Goal: Task Accomplishment & Management: Use online tool/utility

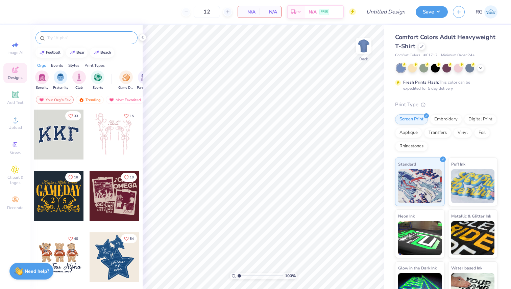
click at [78, 38] on input "text" at bounding box center [90, 37] width 86 height 7
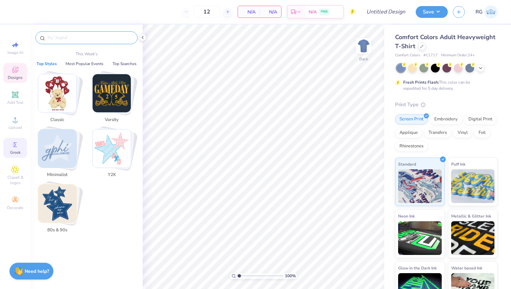
click at [17, 145] on icon at bounding box center [15, 145] width 8 height 8
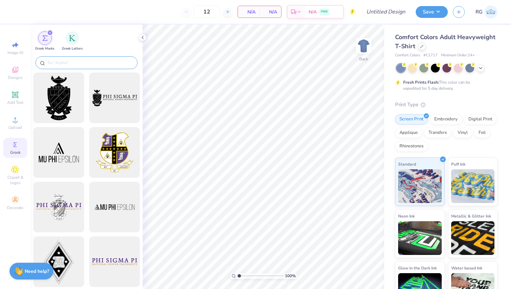
click at [90, 58] on div at bounding box center [86, 62] width 102 height 13
click at [93, 62] on input "text" at bounding box center [90, 62] width 86 height 7
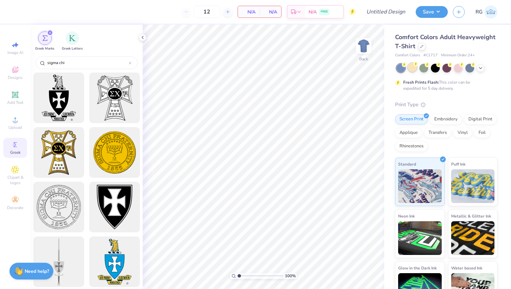
type input "sigma chi"
click at [410, 69] on div at bounding box center [412, 67] width 9 height 9
click at [421, 70] on div at bounding box center [423, 67] width 9 height 9
click at [436, 70] on div at bounding box center [435, 67] width 9 height 9
click at [446, 70] on div at bounding box center [446, 67] width 9 height 9
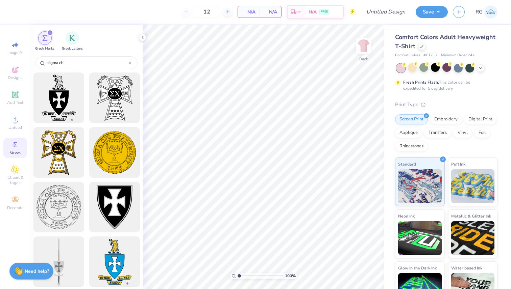
click at [463, 72] on div at bounding box center [446, 68] width 101 height 9
click at [479, 69] on icon at bounding box center [480, 67] width 5 height 5
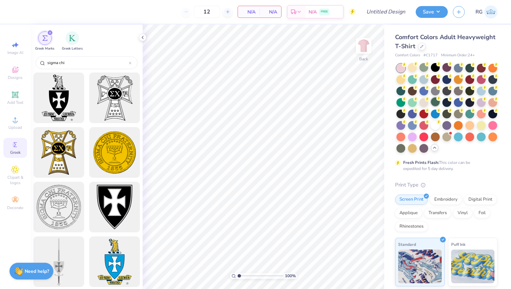
click at [437, 104] on div at bounding box center [435, 102] width 9 height 9
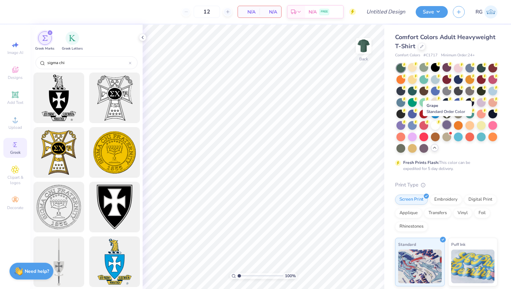
click at [449, 125] on div at bounding box center [446, 125] width 9 height 9
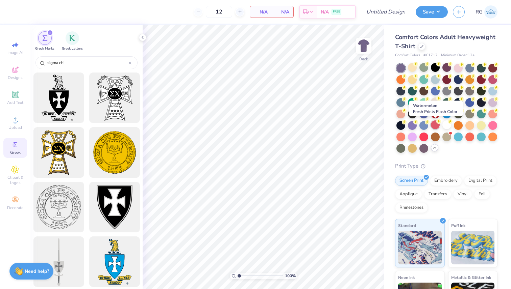
click at [433, 125] on div at bounding box center [435, 125] width 9 height 9
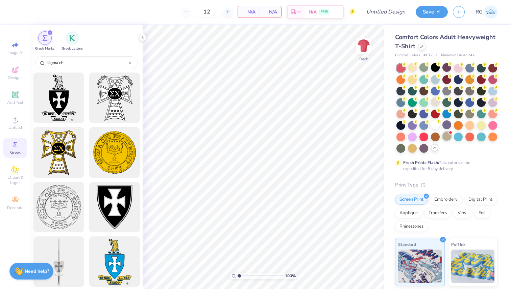
click at [443, 137] on div at bounding box center [446, 136] width 9 height 9
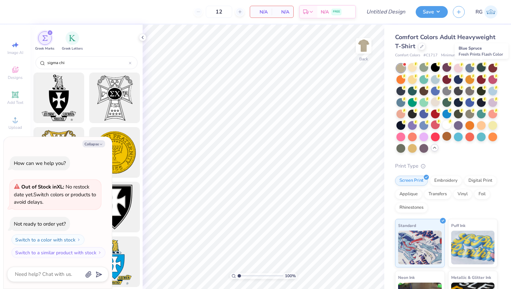
click at [479, 68] on div at bounding box center [481, 67] width 9 height 9
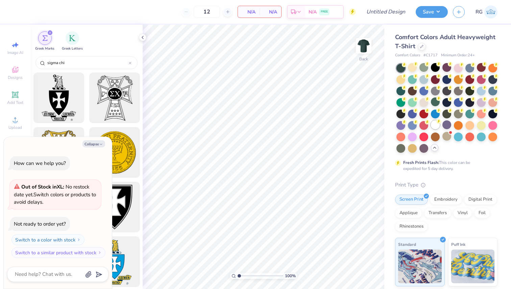
click at [438, 124] on div at bounding box center [435, 125] width 9 height 9
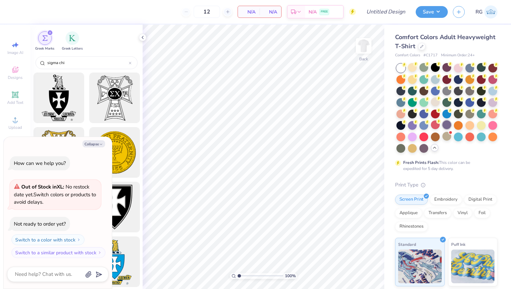
click at [448, 122] on div at bounding box center [446, 125] width 9 height 9
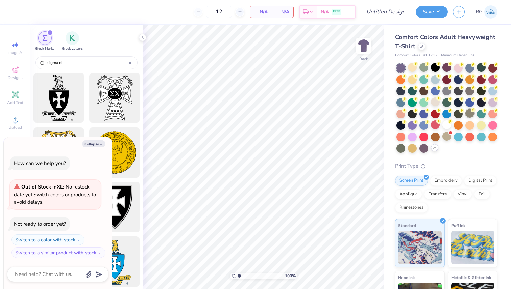
click at [467, 110] on div at bounding box center [469, 113] width 9 height 9
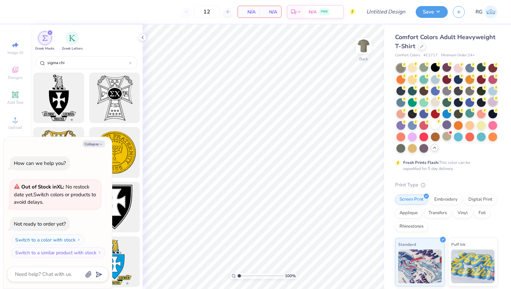
click at [495, 105] on div at bounding box center [492, 102] width 9 height 9
click at [492, 92] on div at bounding box center [492, 90] width 9 height 9
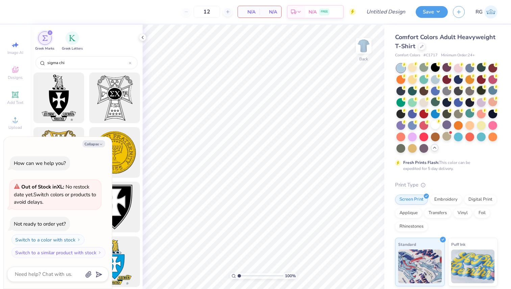
click at [477, 93] on div at bounding box center [481, 90] width 9 height 9
click at [470, 92] on div at bounding box center [469, 90] width 9 height 9
click at [462, 92] on div at bounding box center [458, 90] width 9 height 9
click at [447, 91] on div at bounding box center [446, 90] width 9 height 9
click at [435, 90] on div at bounding box center [435, 90] width 9 height 9
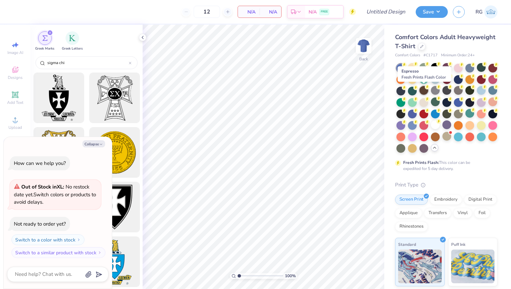
click at [422, 91] on div at bounding box center [423, 90] width 9 height 9
click at [412, 91] on div at bounding box center [412, 90] width 9 height 9
click at [401, 91] on div at bounding box center [400, 90] width 9 height 9
click at [402, 102] on div at bounding box center [400, 102] width 9 height 9
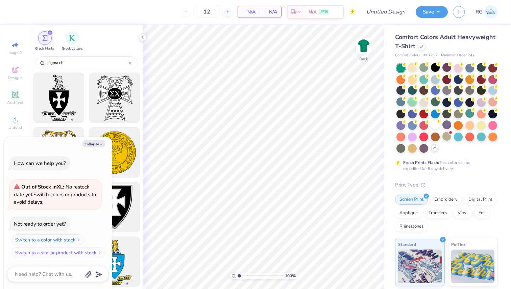
click at [413, 102] on div at bounding box center [412, 102] width 9 height 9
click at [400, 111] on div at bounding box center [400, 113] width 9 height 9
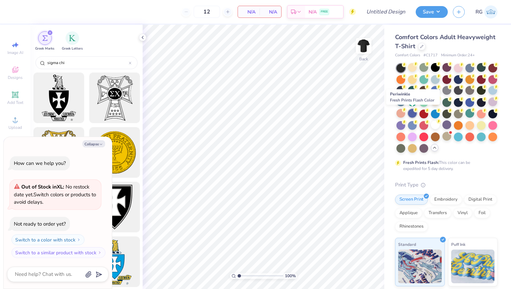
click at [410, 111] on div at bounding box center [412, 113] width 9 height 9
click at [424, 114] on div at bounding box center [423, 113] width 9 height 9
click at [412, 82] on div at bounding box center [412, 79] width 9 height 9
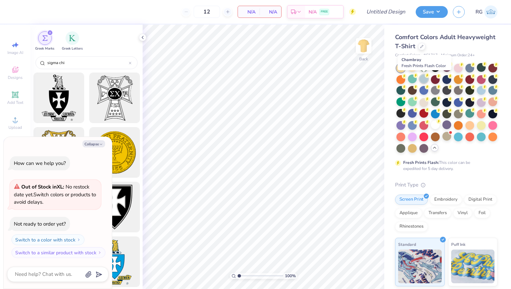
click at [426, 80] on div at bounding box center [423, 79] width 9 height 9
click at [437, 81] on div at bounding box center [435, 79] width 9 height 9
click at [446, 81] on div at bounding box center [446, 79] width 9 height 9
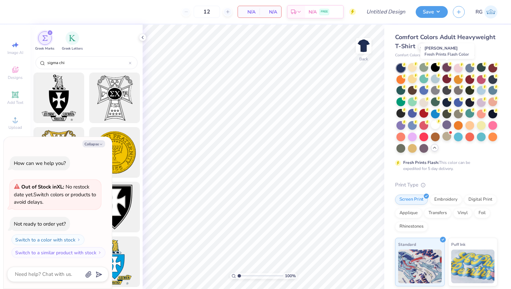
click at [445, 69] on div at bounding box center [446, 67] width 9 height 9
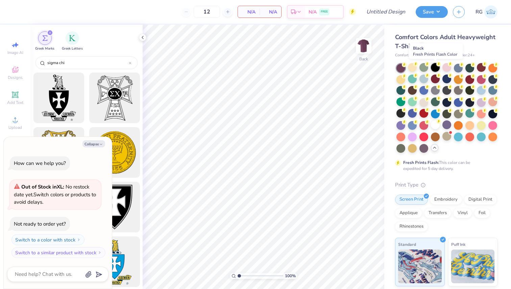
click at [434, 69] on div at bounding box center [435, 67] width 9 height 9
click at [459, 70] on div at bounding box center [458, 67] width 9 height 9
click at [468, 70] on div at bounding box center [469, 67] width 9 height 9
click at [404, 70] on div at bounding box center [400, 68] width 9 height 9
click at [402, 89] on icon at bounding box center [404, 87] width 5 height 5
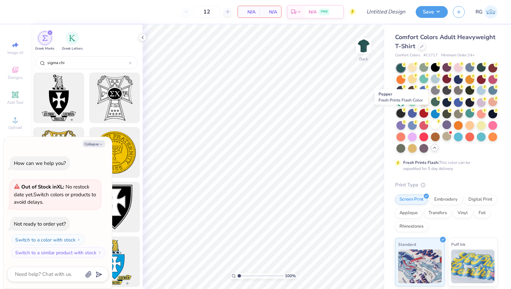
click at [401, 116] on div at bounding box center [400, 113] width 9 height 9
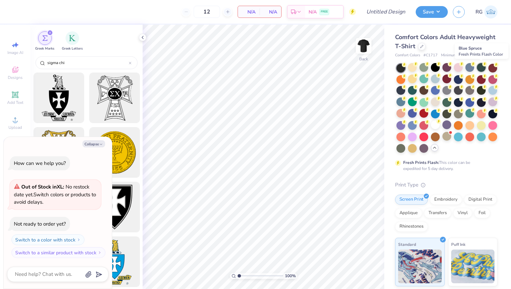
click at [483, 68] on div at bounding box center [481, 67] width 9 height 9
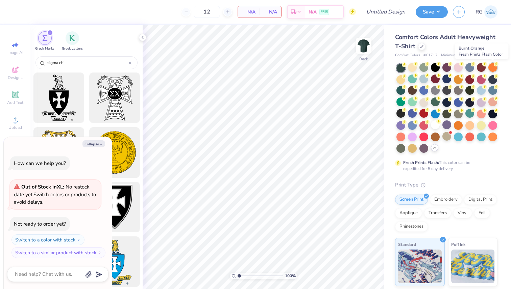
click at [491, 68] on div at bounding box center [492, 67] width 9 height 9
click at [473, 68] on div at bounding box center [469, 67] width 9 height 9
click at [448, 67] on div at bounding box center [446, 67] width 9 height 9
click at [406, 66] on circle at bounding box center [404, 64] width 5 height 5
click at [92, 144] on button "Collapse" at bounding box center [93, 144] width 23 height 7
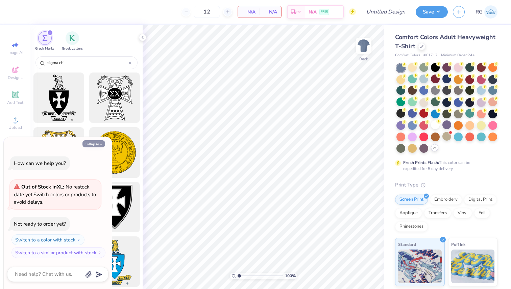
type textarea "x"
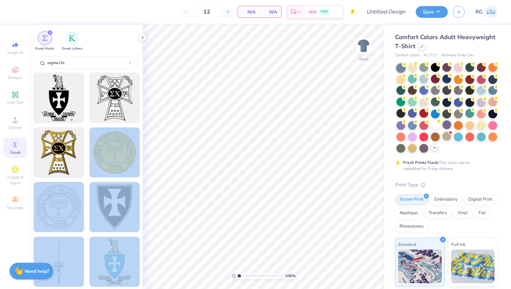
click at [223, 121] on div "12 N/A Per Item N/A Total Est. Delivery N/A FREE Design Title Save RG Image AI …" at bounding box center [255, 144] width 511 height 289
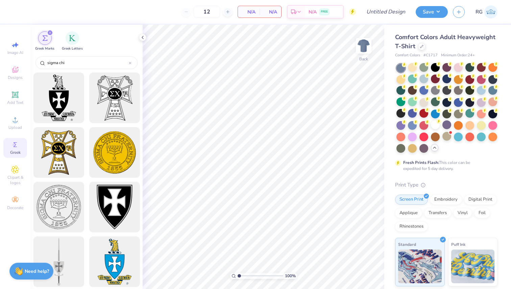
click at [141, 160] on div at bounding box center [86, 181] width 112 height 217
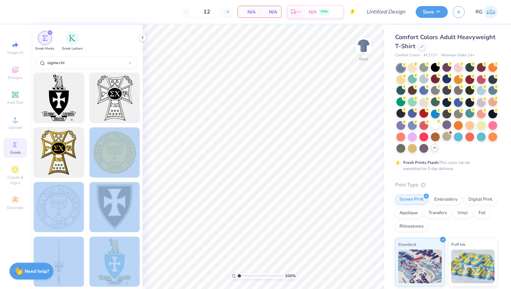
click at [145, 154] on div "12 N/A Per Item N/A Total Est. Delivery N/A FREE Design Title Save RG Image AI …" at bounding box center [255, 144] width 511 height 289
click at [130, 156] on div at bounding box center [114, 153] width 56 height 56
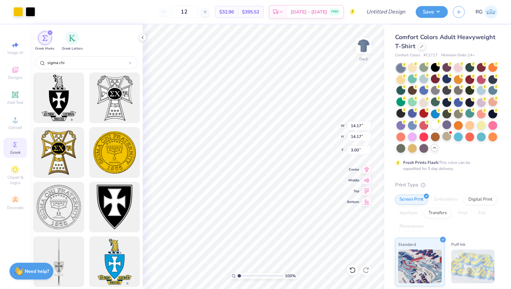
type input "12.72"
type input "4.53"
click at [482, 139] on div at bounding box center [481, 136] width 9 height 9
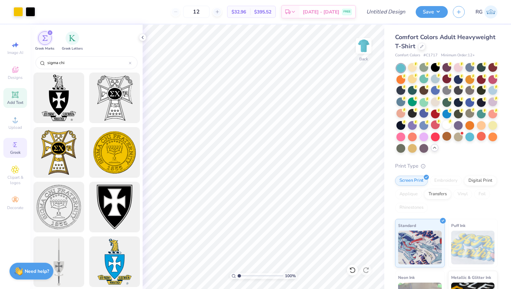
click at [14, 97] on icon at bounding box center [14, 94] width 5 height 5
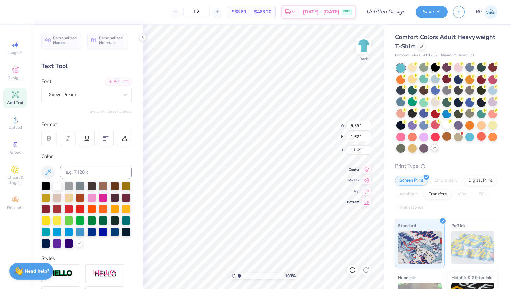
type textarea "IN HOC BROTHER"
type input "4.53"
type input "0.79"
type input "4.11"
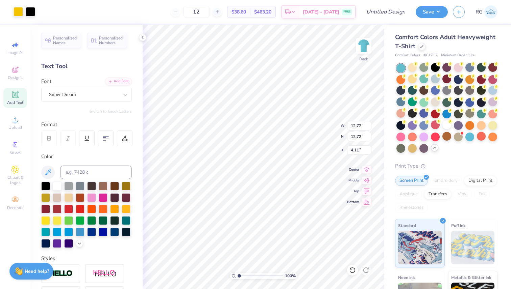
type input "14.17"
type input "1.29"
click at [353, 271] on icon at bounding box center [352, 270] width 7 height 7
click at [366, 272] on icon at bounding box center [365, 270] width 7 height 7
click at [354, 270] on icon at bounding box center [352, 270] width 7 height 7
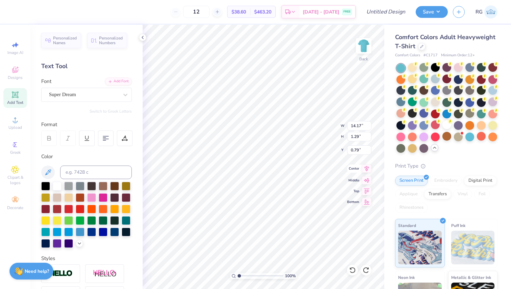
click at [370, 168] on icon at bounding box center [366, 169] width 9 height 8
click at [366, 169] on icon at bounding box center [366, 169] width 4 height 6
click at [367, 180] on icon at bounding box center [366, 180] width 9 height 8
click at [364, 168] on icon at bounding box center [366, 169] width 4 height 6
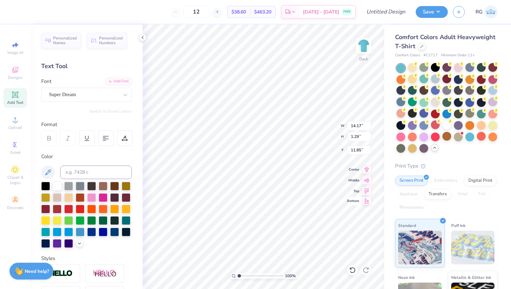
click at [366, 204] on icon at bounding box center [366, 201] width 9 height 8
type input "23.21"
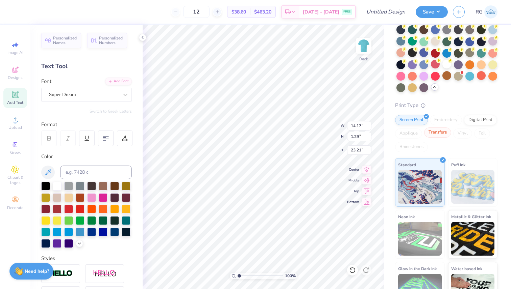
scroll to position [82, 0]
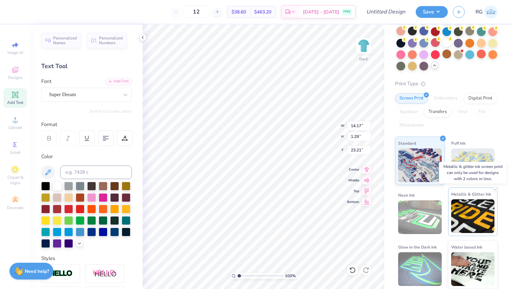
click at [461, 212] on img at bounding box center [473, 217] width 44 height 34
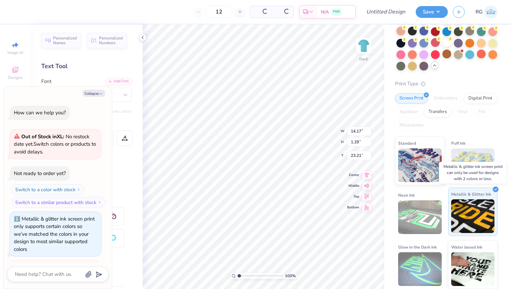
scroll to position [65, 0]
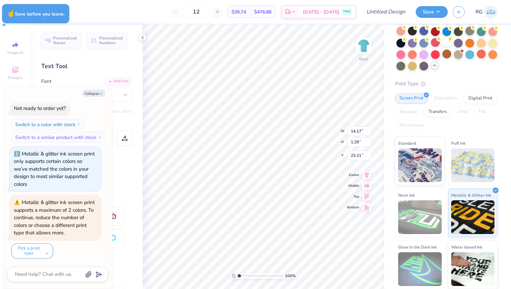
type textarea "x"
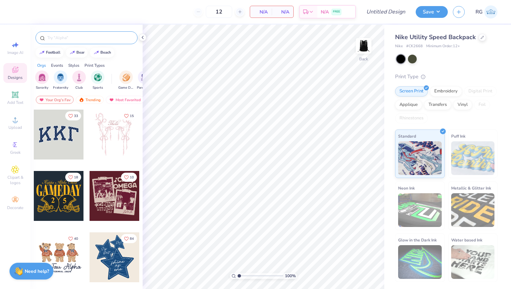
click at [98, 36] on input "text" at bounding box center [90, 37] width 86 height 7
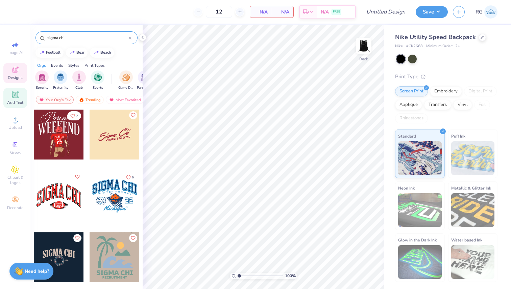
type input "sigma chi"
click at [16, 102] on span "Add Text" at bounding box center [15, 102] width 16 height 5
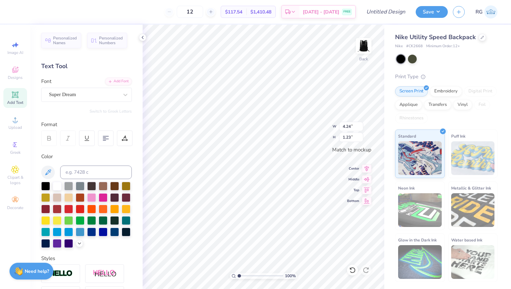
type textarea "T"
type textarea "In Hoc Brother!"
type input "4.23"
type input "0.94"
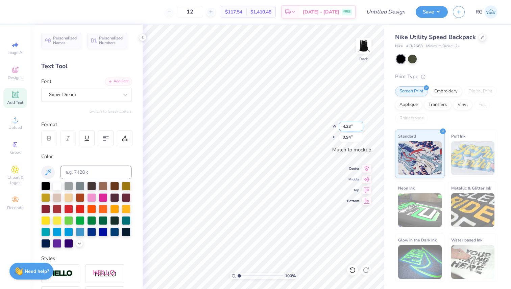
type input "4.23"
click at [360, 129] on input "4.23" at bounding box center [351, 126] width 24 height 9
click at [89, 198] on div at bounding box center [91, 197] width 9 height 9
type input "0.41"
click at [410, 58] on div at bounding box center [412, 58] width 9 height 9
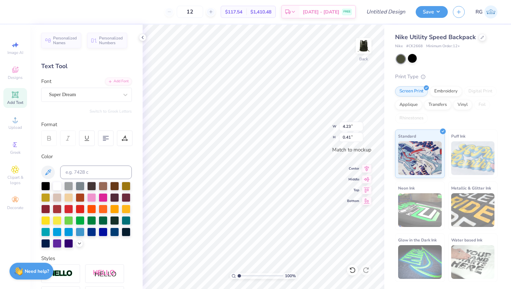
click at [403, 61] on div at bounding box center [400, 59] width 9 height 9
click at [411, 61] on div at bounding box center [412, 58] width 9 height 9
click at [359, 126] on input "4.24" at bounding box center [351, 126] width 24 height 9
type input "4.25"
click at [360, 125] on input "4.25" at bounding box center [351, 126] width 24 height 9
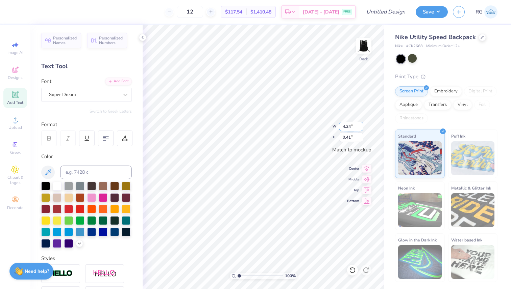
click at [360, 125] on input "4.24" at bounding box center [351, 126] width 24 height 9
click at [360, 125] on input "4.25" at bounding box center [351, 126] width 24 height 9
click at [360, 125] on input "4.26" at bounding box center [351, 126] width 24 height 9
click at [360, 125] on input "4.27" at bounding box center [351, 126] width 24 height 9
click at [360, 125] on input "4.28" at bounding box center [351, 126] width 24 height 9
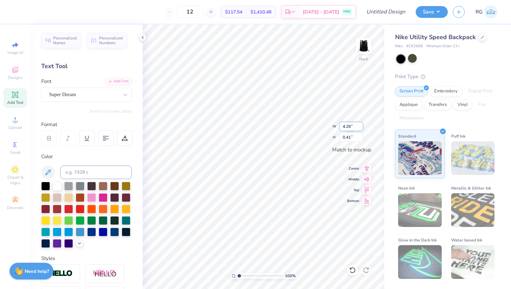
type input "4.29"
click at [360, 125] on input "4.29" at bounding box center [351, 126] width 24 height 9
click at [361, 136] on input "0.42" at bounding box center [351, 137] width 24 height 9
click at [361, 136] on input "0.43" at bounding box center [351, 137] width 24 height 9
click at [361, 136] on input "0.44" at bounding box center [351, 137] width 24 height 9
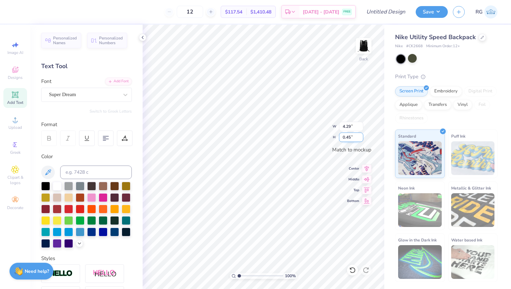
click at [361, 136] on input "0.45" at bounding box center [351, 137] width 24 height 9
click at [361, 136] on input "0.46" at bounding box center [351, 137] width 24 height 9
type input "0.47"
click at [361, 136] on input "0.47" at bounding box center [351, 137] width 24 height 9
click at [120, 101] on div at bounding box center [125, 95] width 12 height 14
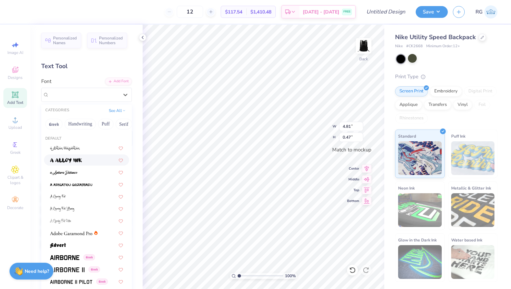
click at [108, 158] on div at bounding box center [86, 160] width 73 height 7
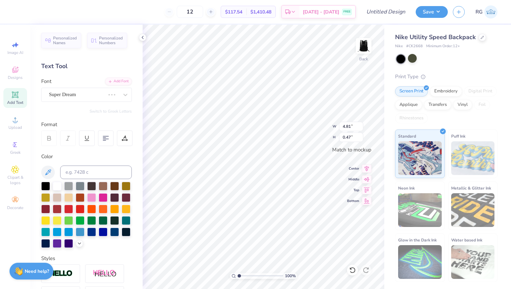
type input "5.52"
type input "0.59"
click at [360, 125] on input "5.53" at bounding box center [351, 126] width 24 height 9
click at [360, 125] on input "5.54" at bounding box center [351, 126] width 24 height 9
click at [360, 125] on input "5.55" at bounding box center [351, 126] width 24 height 9
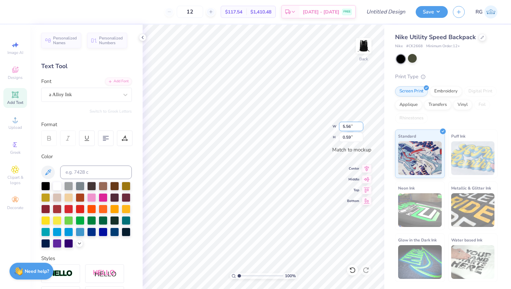
click at [360, 125] on input "5.56" at bounding box center [351, 126] width 24 height 9
click at [360, 125] on input "5.57" at bounding box center [351, 126] width 24 height 9
click at [360, 125] on input "5.58" at bounding box center [351, 126] width 24 height 9
click at [360, 125] on input "5.59" at bounding box center [351, 126] width 24 height 9
click at [360, 125] on input "5.6" at bounding box center [351, 126] width 24 height 9
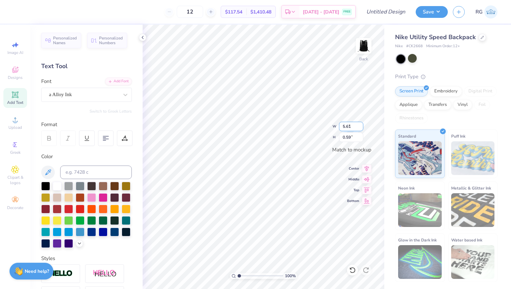
click at [360, 125] on input "5.61" at bounding box center [351, 126] width 24 height 9
click at [360, 125] on input "5.62" at bounding box center [351, 126] width 24 height 9
click at [360, 125] on input "5.63" at bounding box center [351, 126] width 24 height 9
click at [360, 125] on input "5.64" at bounding box center [351, 126] width 24 height 9
click at [360, 125] on input "5.65" at bounding box center [351, 126] width 24 height 9
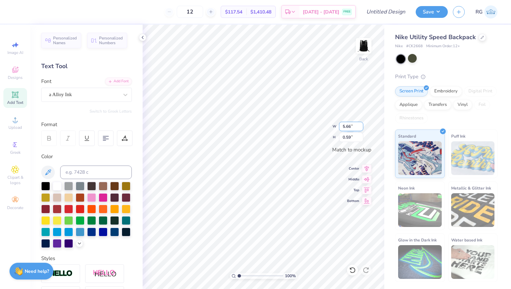
click at [360, 125] on input "5.66" at bounding box center [351, 126] width 24 height 9
click at [360, 125] on input "5.67" at bounding box center [351, 126] width 24 height 9
click at [360, 125] on input "5.68" at bounding box center [351, 126] width 24 height 9
click at [360, 125] on input "5.69" at bounding box center [351, 126] width 24 height 9
type input "5.7"
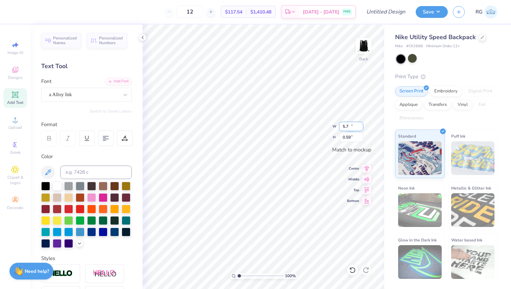
click at [360, 125] on input "5.7" at bounding box center [351, 126] width 24 height 9
type input "0.6"
click at [361, 135] on input "0.6" at bounding box center [351, 137] width 24 height 9
type input "5.70"
click at [361, 135] on input "0.61" at bounding box center [351, 137] width 24 height 9
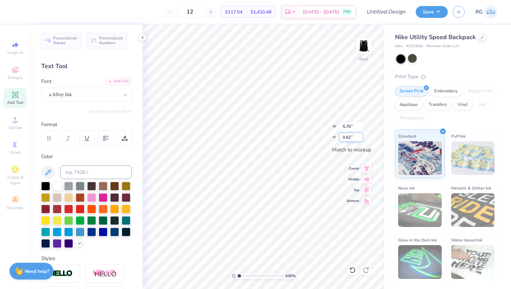
click at [361, 135] on input "0.62" at bounding box center [351, 137] width 24 height 9
type input "0.63"
click at [361, 135] on input "0.63" at bounding box center [351, 137] width 24 height 9
type input "5.86"
